Goal: Task Accomplishment & Management: Complete application form

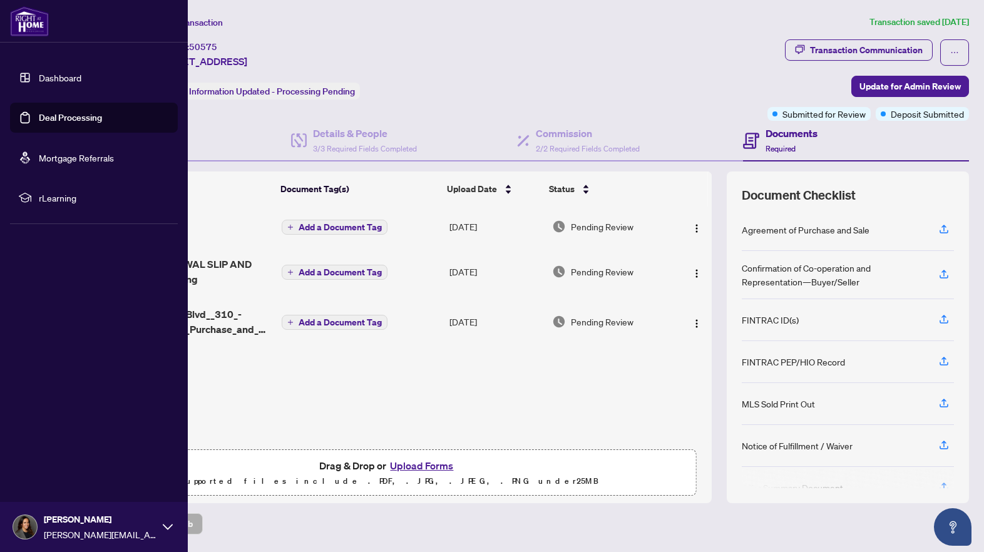
click at [73, 120] on link "Deal Processing" at bounding box center [70, 117] width 63 height 11
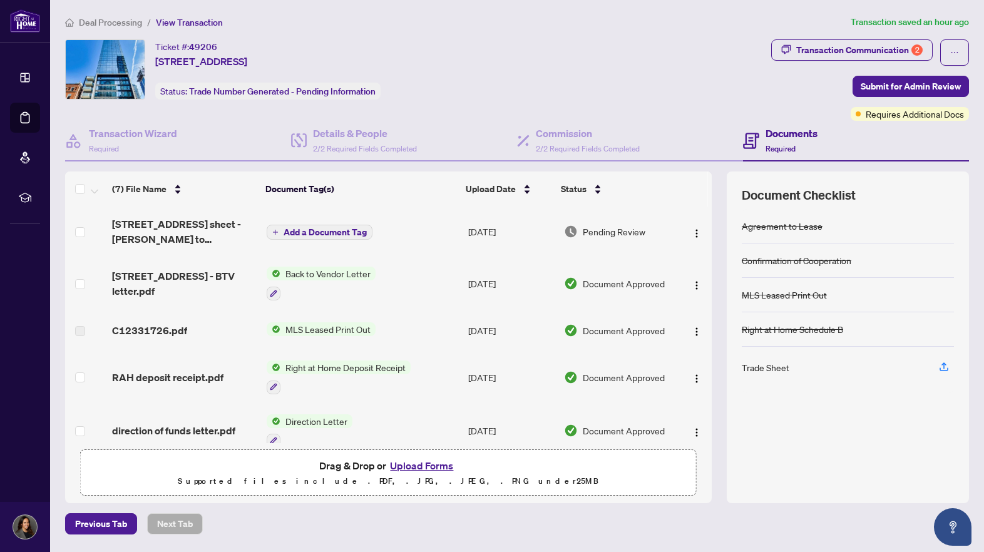
click at [330, 274] on span "Back to Vendor Letter" at bounding box center [328, 274] width 95 height 14
click at [325, 334] on span "Back to Vendor Letter" at bounding box center [312, 336] width 95 height 14
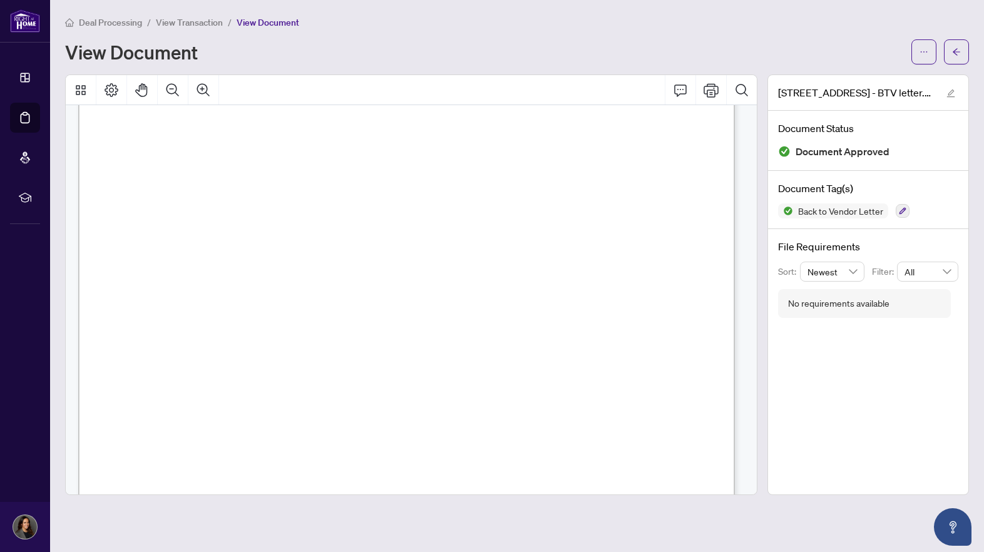
scroll to position [98, 0]
click at [960, 46] on span "button" at bounding box center [956, 52] width 9 height 20
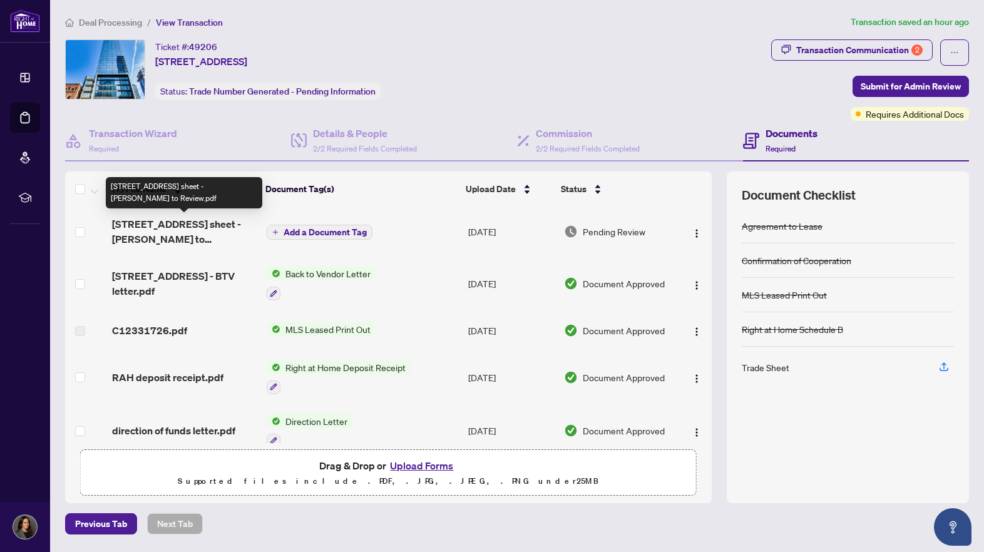
click at [170, 234] on span "[STREET_ADDRESS] sheet - [PERSON_NAME] to Review.pdf" at bounding box center [184, 232] width 144 height 30
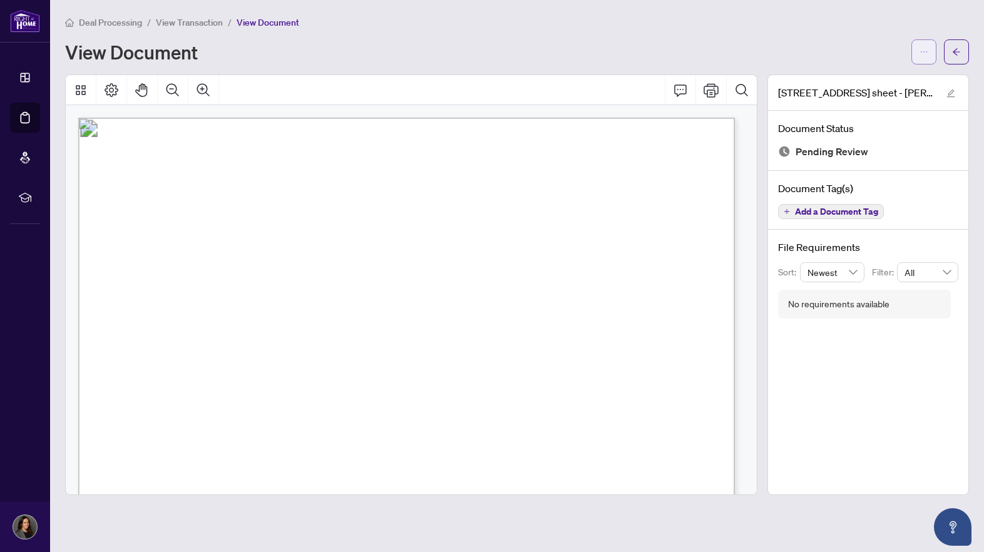
click at [918, 49] on button "button" at bounding box center [924, 51] width 25 height 25
click at [880, 77] on span "Download" at bounding box center [879, 79] width 95 height 14
click at [959, 55] on icon "arrow-left" at bounding box center [956, 52] width 9 height 9
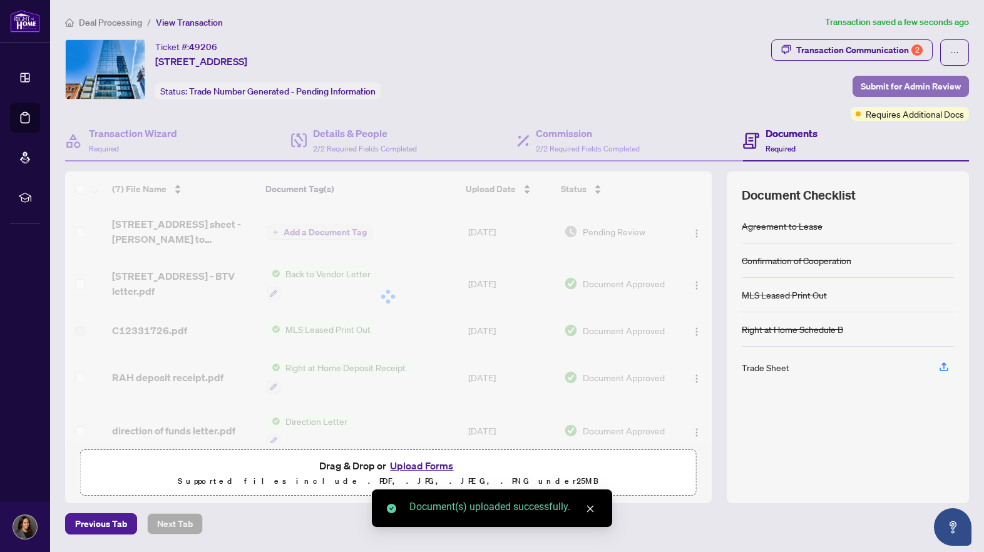
click at [881, 85] on span "Submit for Admin Review" at bounding box center [911, 86] width 100 height 20
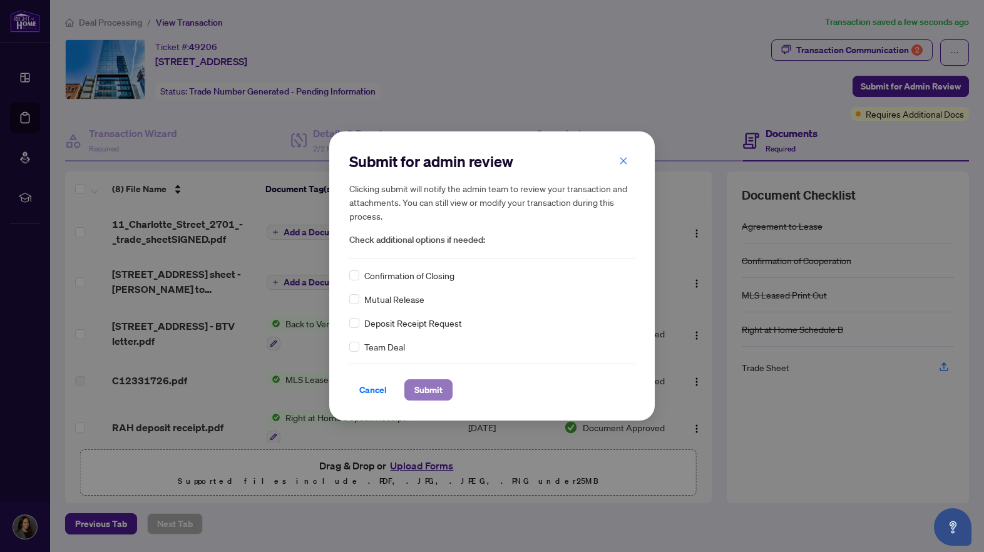
click at [436, 392] on span "Submit" at bounding box center [429, 390] width 28 height 20
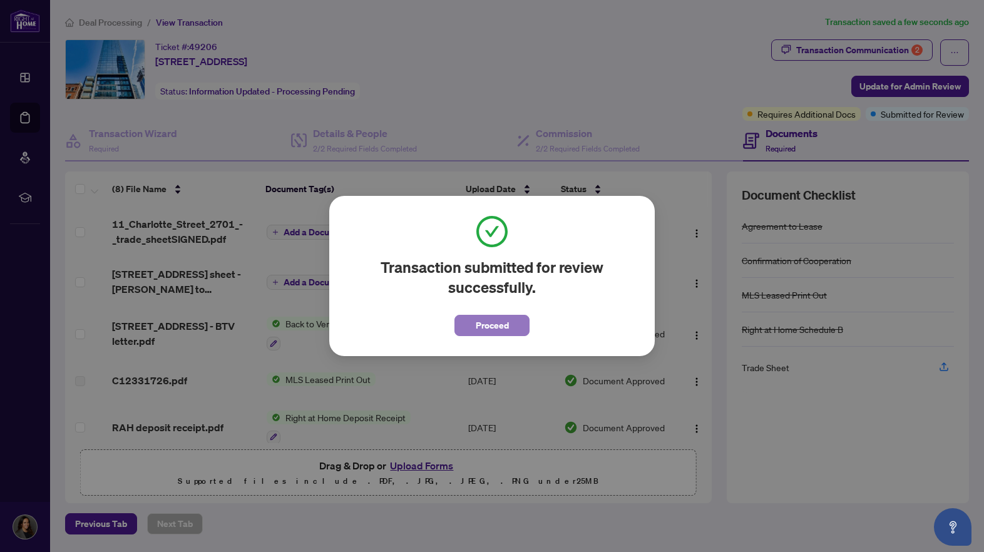
click at [489, 332] on span "Proceed" at bounding box center [492, 326] width 33 height 20
